Goal: Check status: Check status

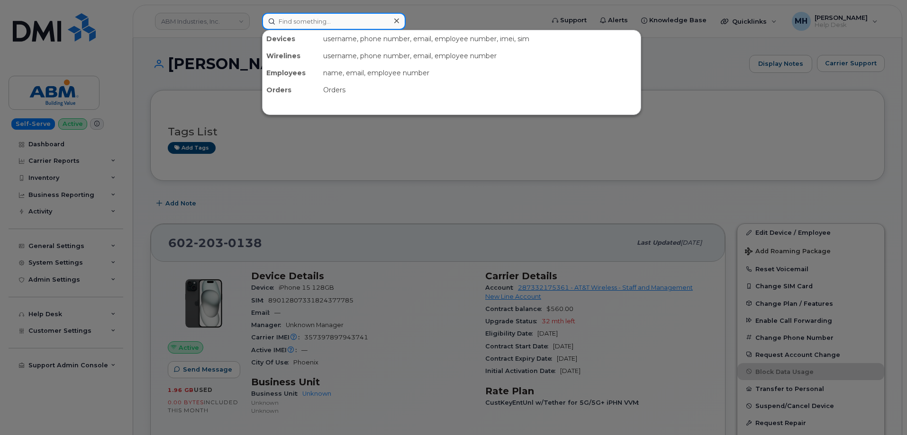
click at [289, 23] on input at bounding box center [334, 21] width 144 height 17
click at [367, 8] on div at bounding box center [453, 217] width 907 height 435
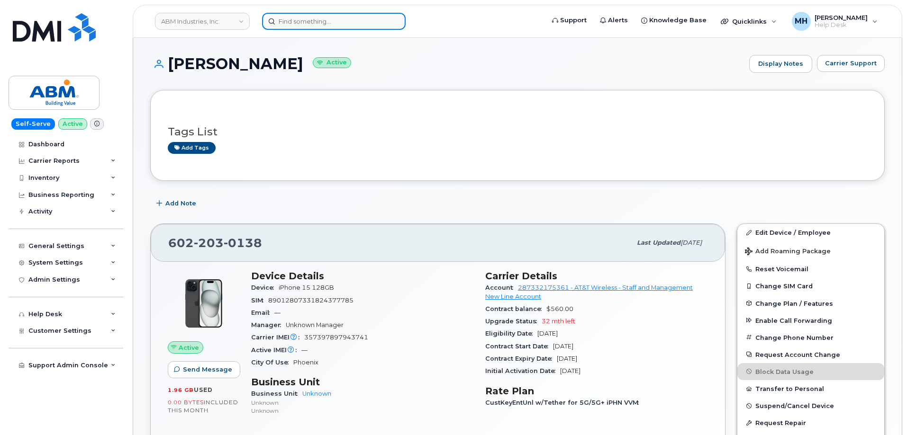
click at [348, 22] on input at bounding box center [334, 21] width 144 height 17
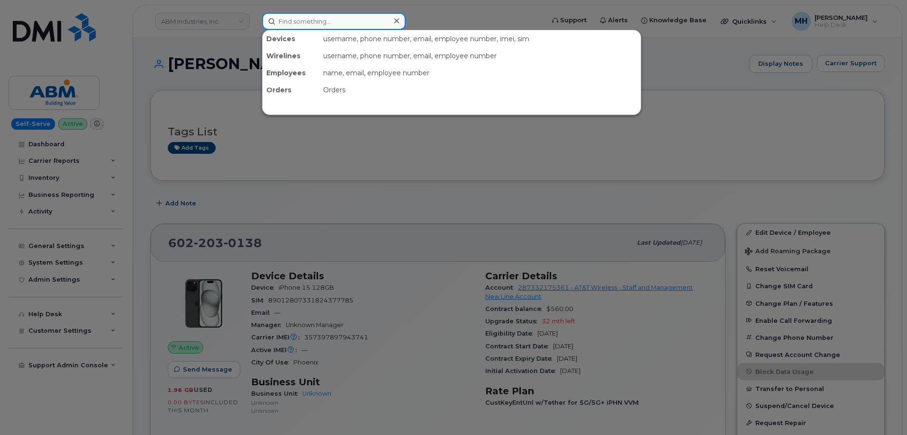
paste input "815-326-8228"
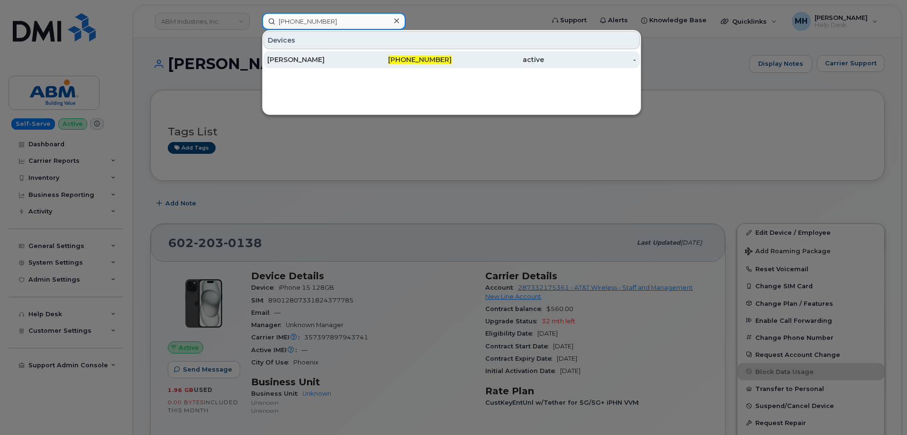
type input "815-326-8228"
click at [311, 54] on div "[PERSON_NAME]" at bounding box center [313, 59] width 92 height 17
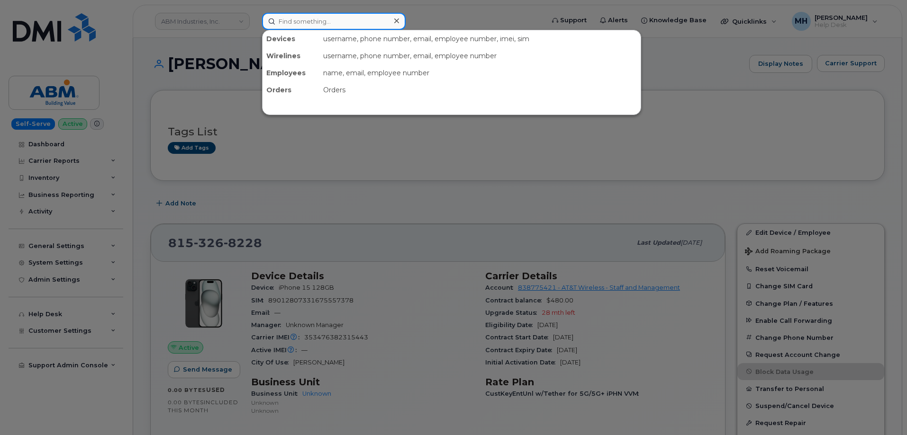
click at [343, 22] on input at bounding box center [334, 21] width 144 height 17
paste input "[PHONE_NUMBER]"
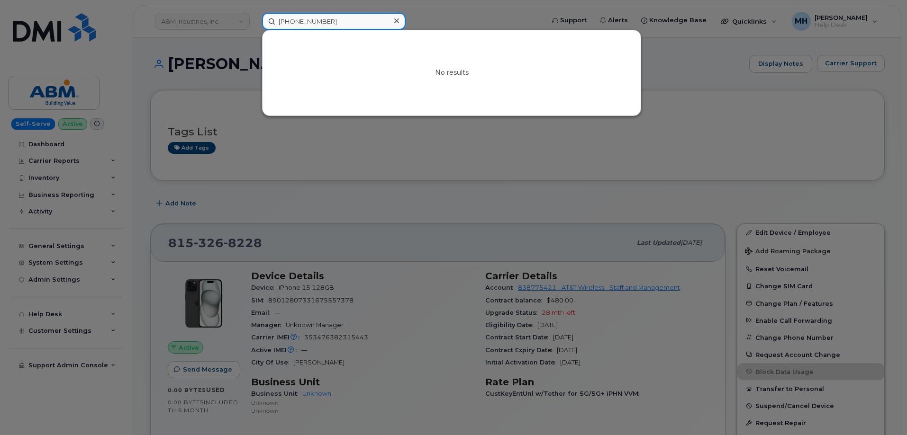
drag, startPoint x: 353, startPoint y: 16, endPoint x: 260, endPoint y: 15, distance: 93.8
click at [260, 15] on div "[PHONE_NUMBER] No results" at bounding box center [399, 21] width 291 height 17
paste input "[PHONE_NUMBER]"
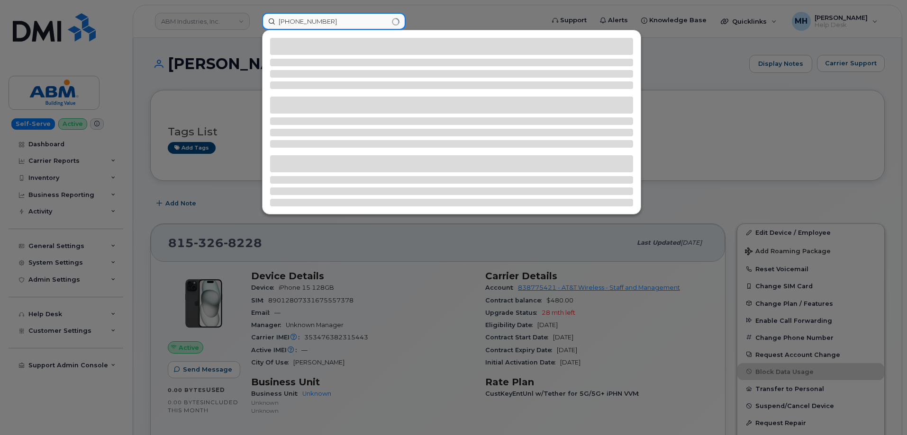
type input "[PHONE_NUMBER]"
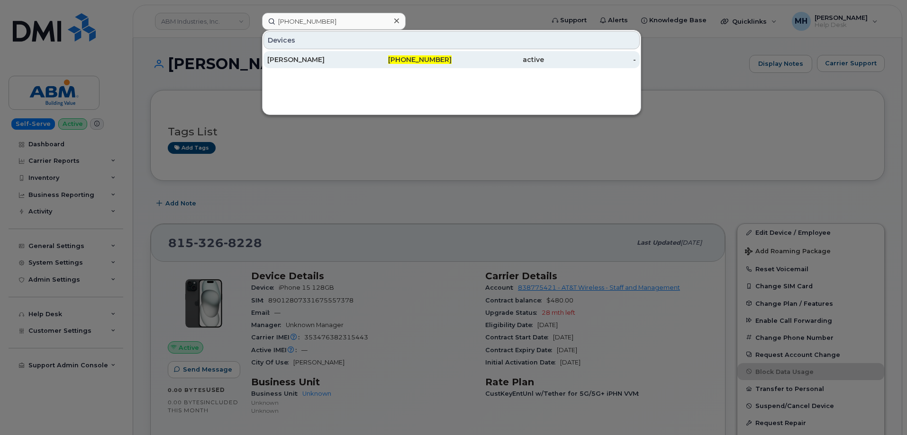
click at [392, 63] on div "[PHONE_NUMBER]" at bounding box center [406, 59] width 92 height 9
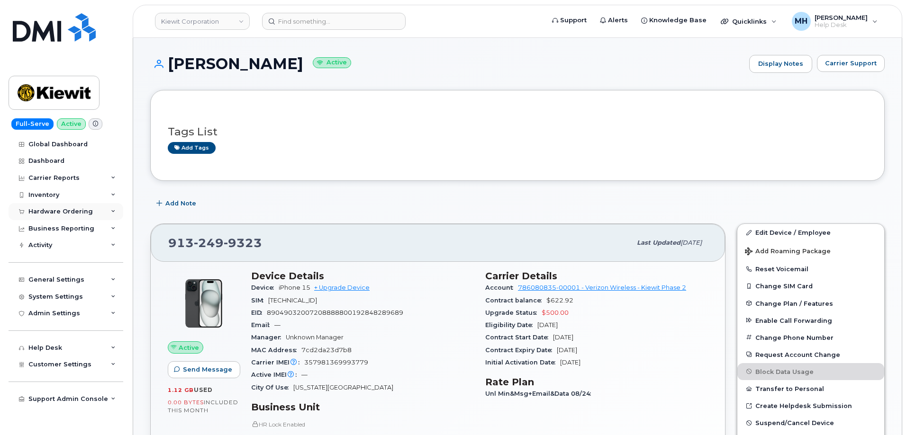
click at [63, 204] on div "Hardware Ordering" at bounding box center [66, 211] width 115 height 17
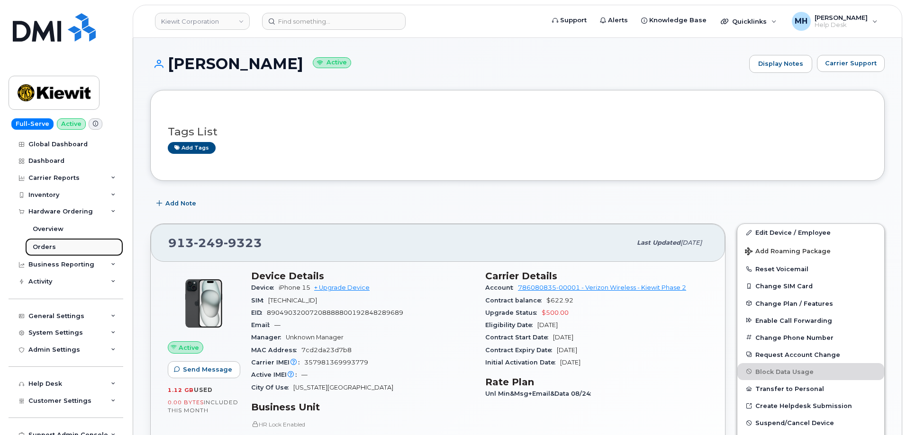
click at [54, 245] on div "Orders" at bounding box center [44, 247] width 23 height 9
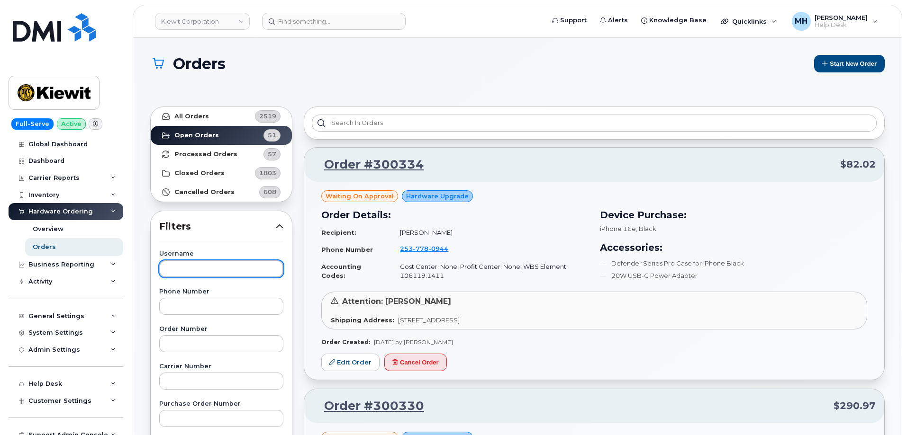
click at [223, 270] on input "text" at bounding box center [221, 269] width 124 height 17
paste input "Jonathan Chan"
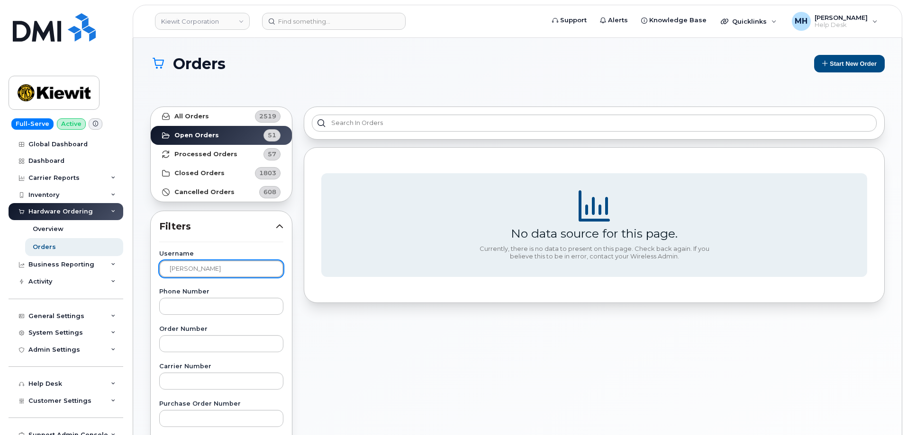
drag, startPoint x: 202, startPoint y: 268, endPoint x: 138, endPoint y: 268, distance: 64.0
click at [141, 268] on div "Orders Start New Order All Orders 2519 Open Orders 51 Processed Orders 57 Close…" at bounding box center [517, 408] width 768 height 740
type input "chan"
drag, startPoint x: 202, startPoint y: 270, endPoint x: 145, endPoint y: 270, distance: 57.3
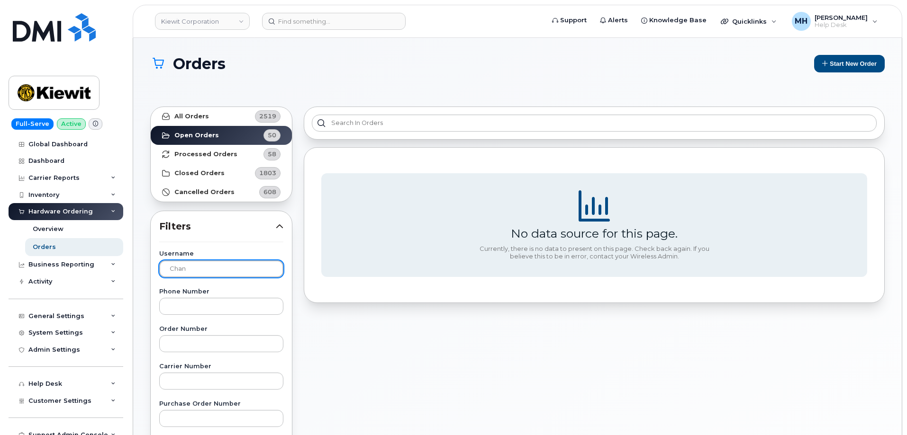
click at [145, 270] on div "All Orders 2519 Open Orders 50 Processed Orders 58 Closed Orders 1803 Cancelled…" at bounding box center [220, 434] width 153 height 666
click at [200, 121] on link "All Orders 2519" at bounding box center [221, 116] width 141 height 19
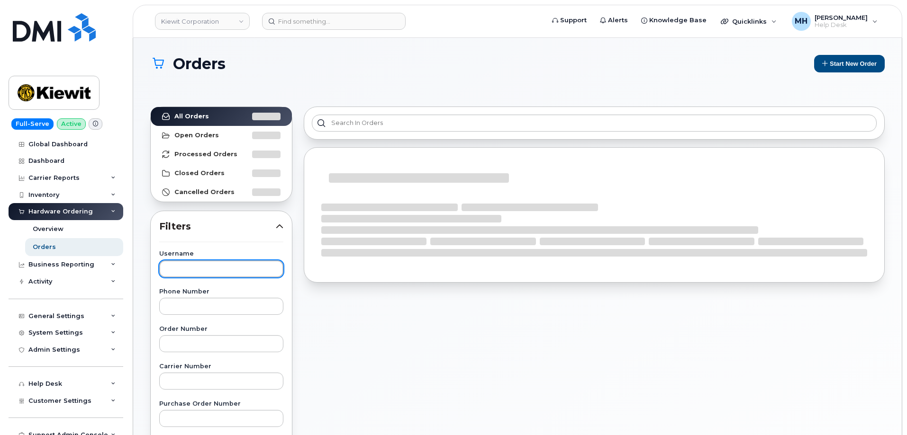
click at [239, 261] on input "text" at bounding box center [221, 269] width 124 height 17
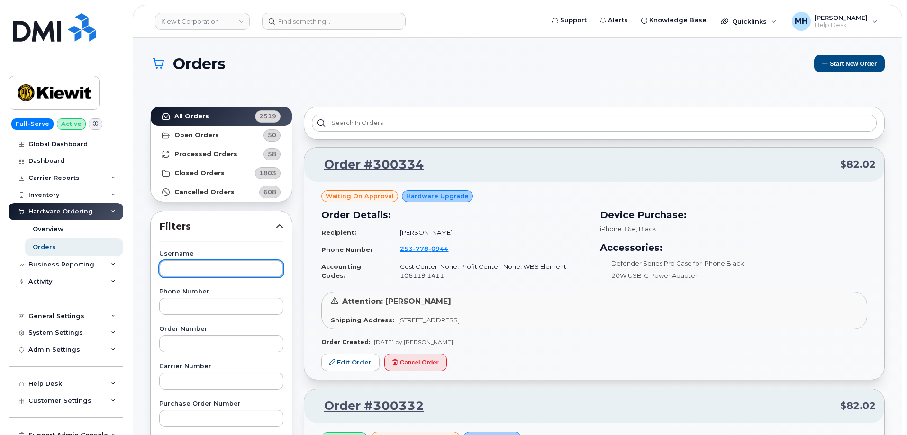
paste input "Jonathan Chan"
type input "Jonathan Chan"
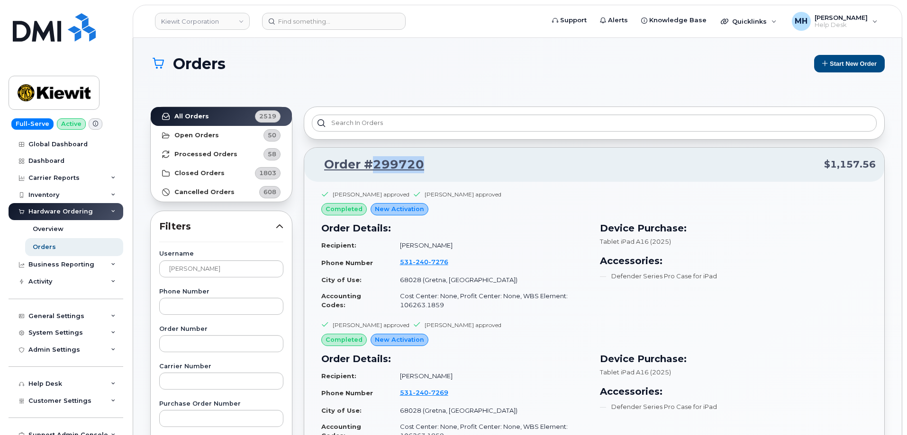
drag, startPoint x: 421, startPoint y: 170, endPoint x: 310, endPoint y: 187, distance: 111.7
click at [373, 164] on p "Order #299720 $1,157.56" at bounding box center [594, 164] width 563 height 17
copy link "299720"
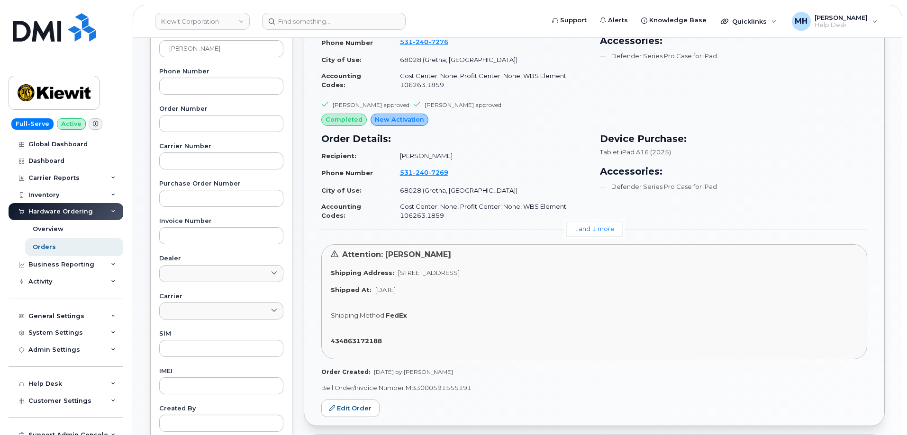
scroll to position [237, 0]
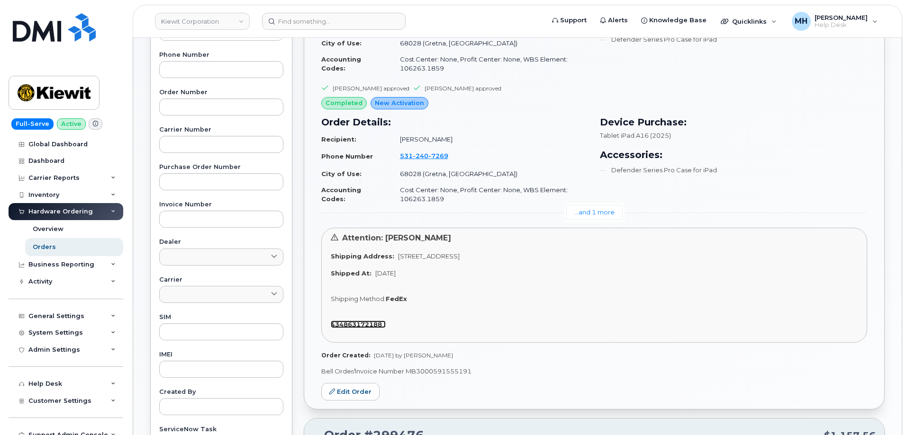
click at [375, 327] on strong "434863172188" at bounding box center [356, 325] width 51 height 8
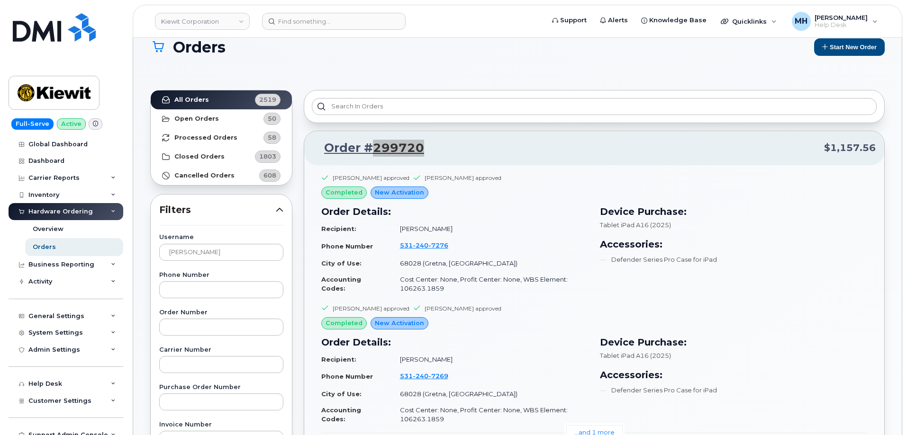
scroll to position [0, 0]
